Goal: Transaction & Acquisition: Purchase product/service

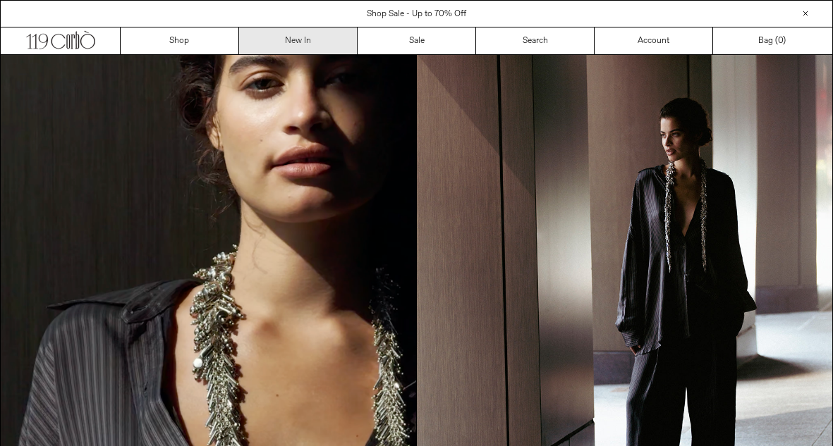
click at [314, 43] on link "New In" at bounding box center [298, 41] width 118 height 27
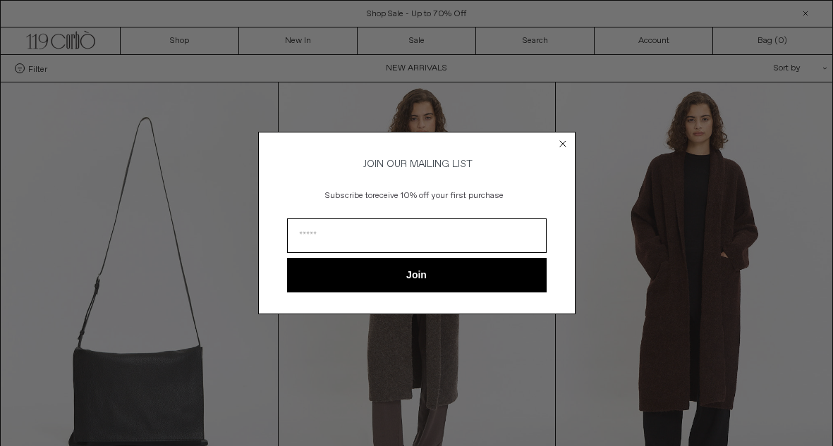
click at [563, 143] on circle "Close dialog" at bounding box center [562, 144] width 13 height 13
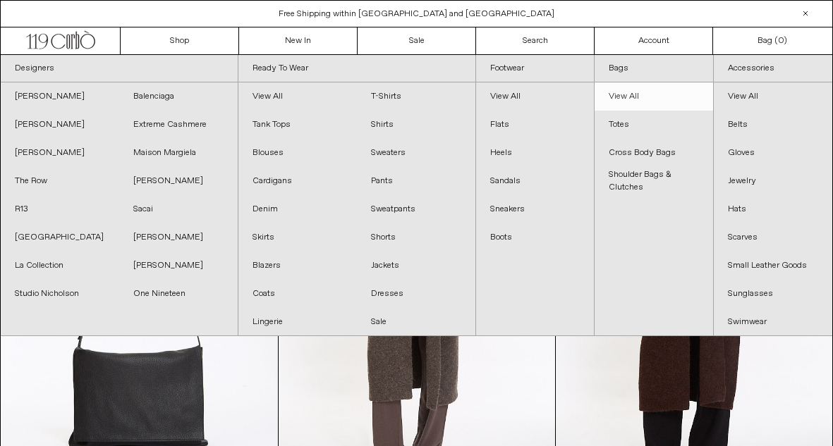
click at [613, 97] on link "View All" at bounding box center [654, 97] width 118 height 28
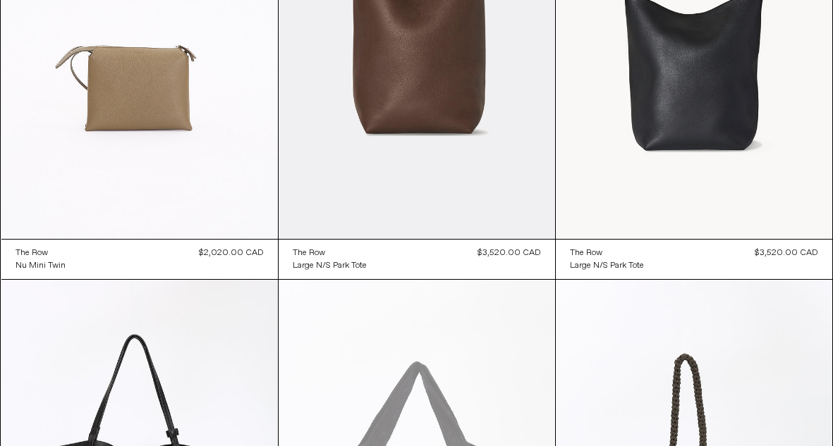
scroll to position [1174, 0]
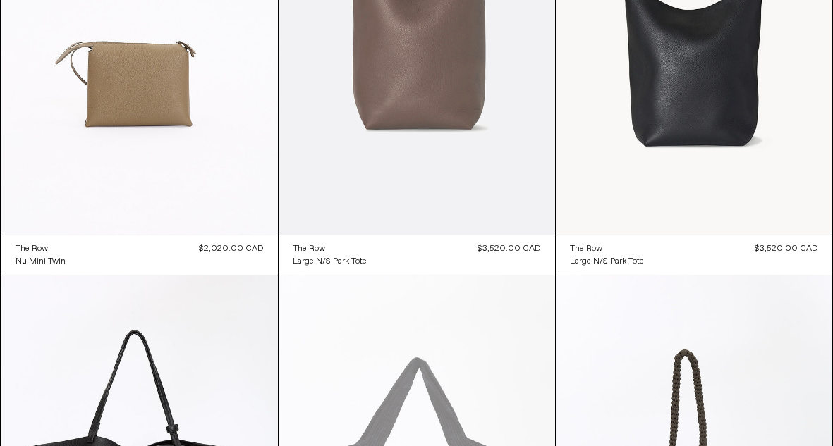
click at [430, 135] on at bounding box center [417, 27] width 276 height 415
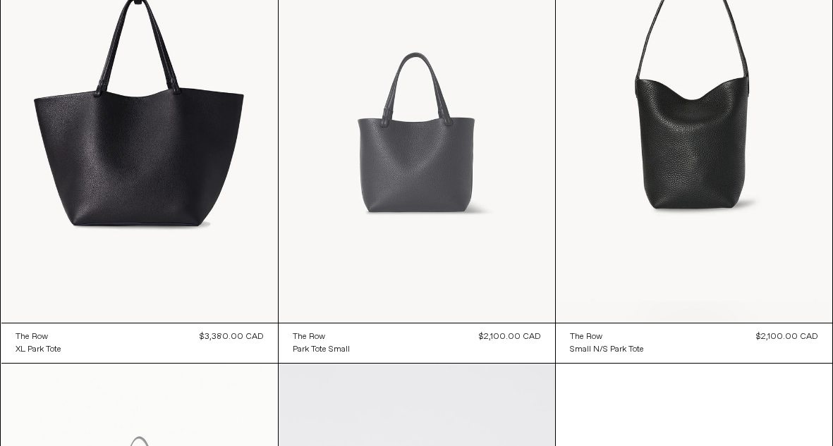
scroll to position [2454, 0]
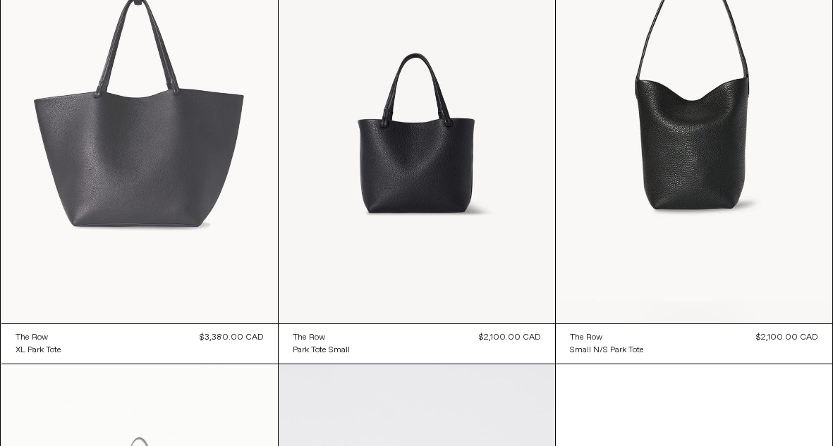
click at [193, 157] on at bounding box center [139, 116] width 276 height 415
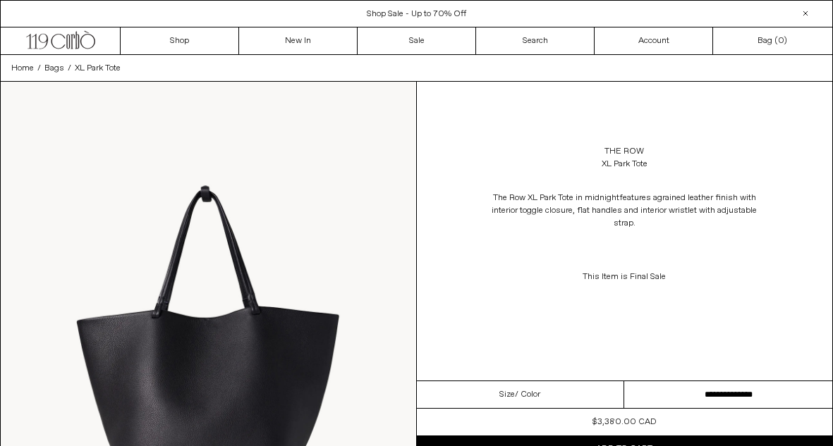
click at [213, 358] on img at bounding box center [208, 341] width 415 height 519
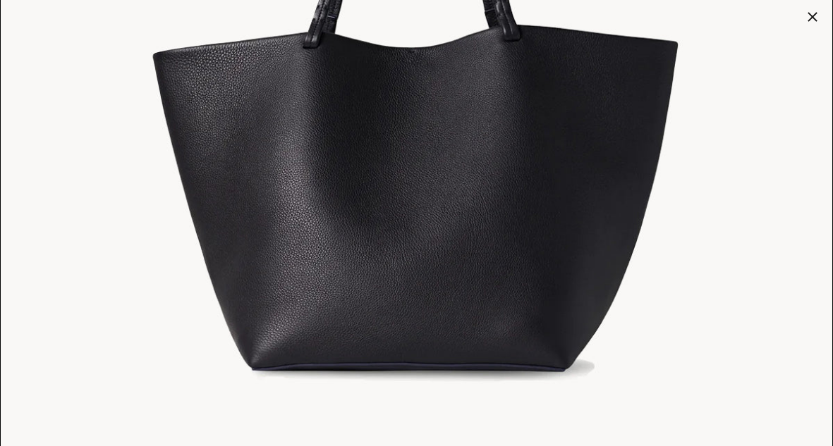
scroll to position [427, 0]
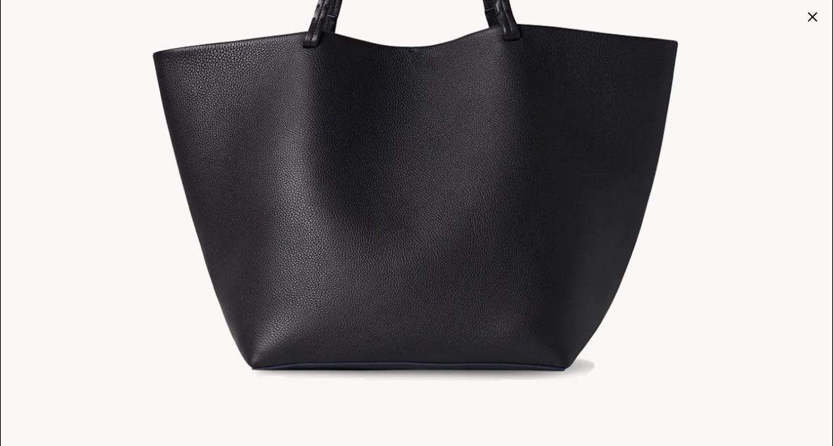
click at [812, 16] on div at bounding box center [813, 17] width 20 height 20
